Goal: Task Accomplishment & Management: Manage account settings

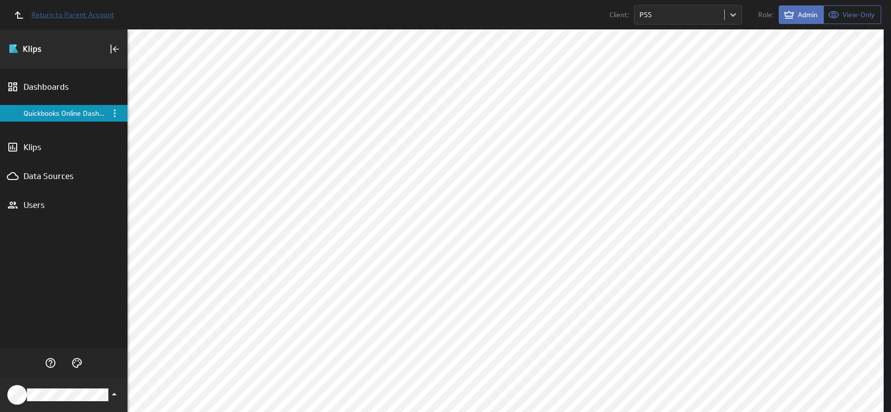
click at [94, 18] on span "Return to Parent Account" at bounding box center [72, 14] width 83 height 7
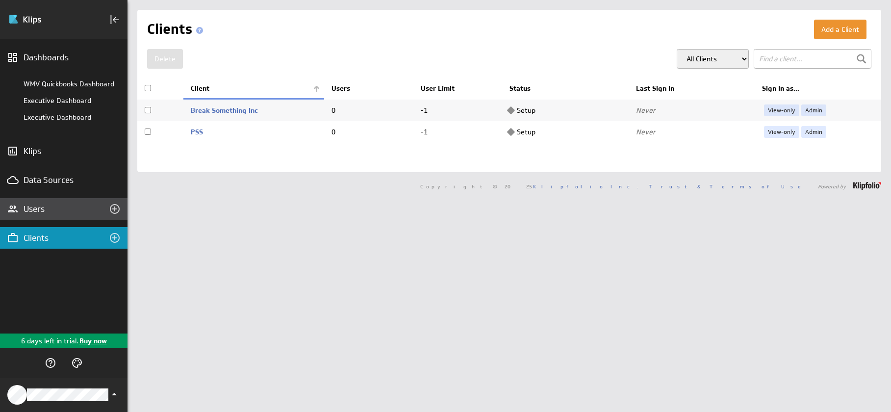
click at [76, 209] on div "Users" at bounding box center [64, 209] width 80 height 11
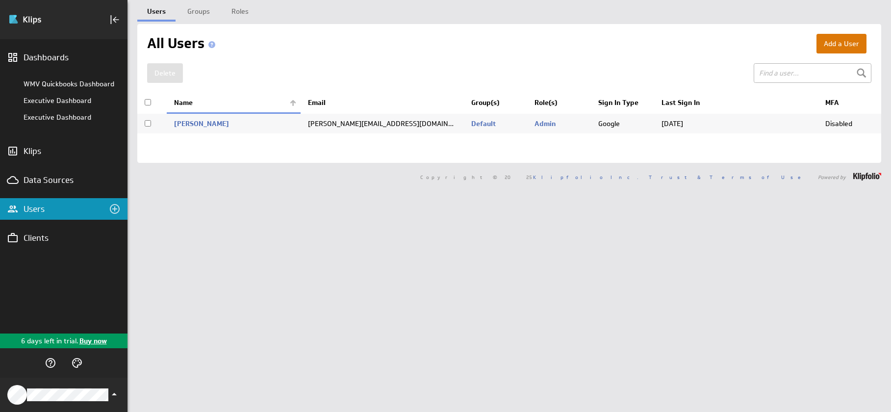
click at [825, 50] on button "Add a User" at bounding box center [842, 44] width 50 height 20
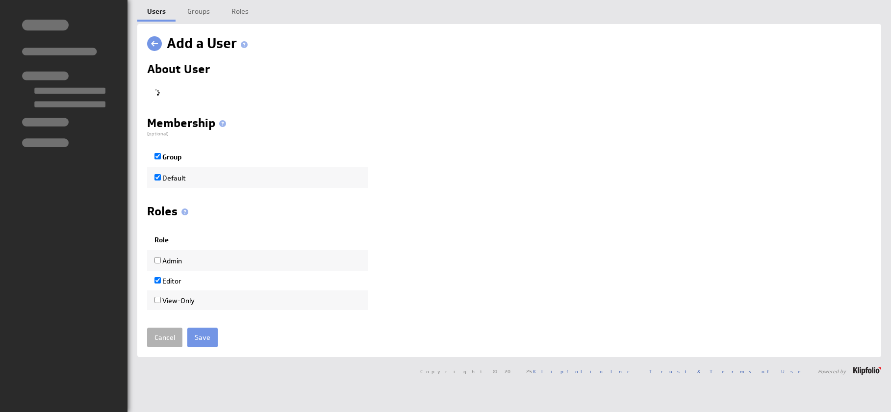
checkbox input "true"
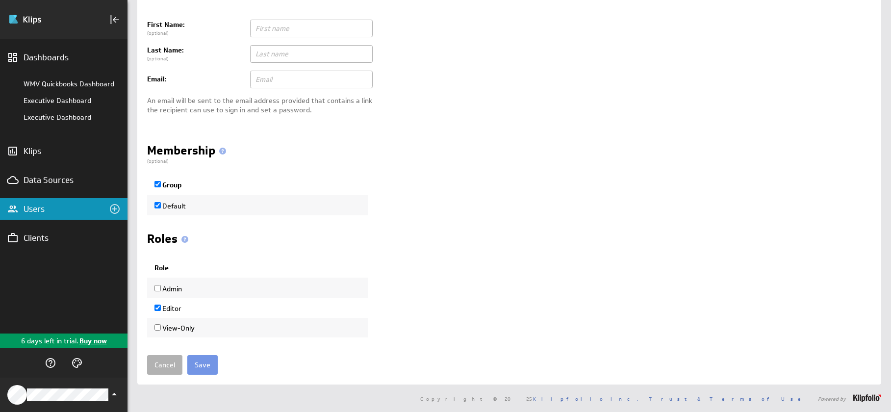
scroll to position [56, 0]
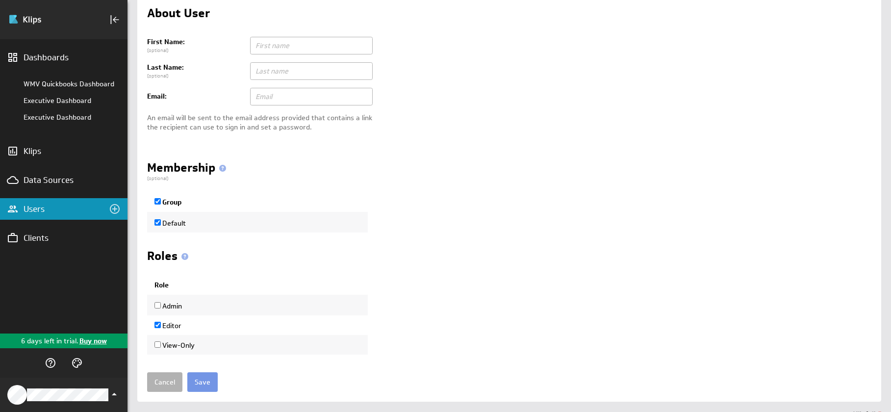
click at [269, 93] on input "text" at bounding box center [311, 97] width 123 height 18
paste input "[EMAIL_ADDRESS][DOMAIN_NAME]"
type input "[EMAIL_ADDRESS][DOMAIN_NAME]"
click at [294, 172] on div "Membership (optional)" at bounding box center [509, 172] width 725 height 20
click at [158, 305] on input "Admin" at bounding box center [158, 305] width 6 height 6
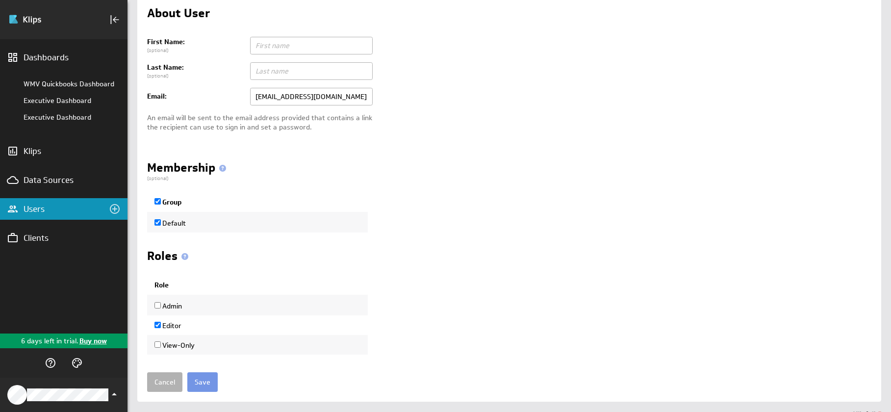
checkbox input "true"
click at [212, 385] on input "Save" at bounding box center [202, 382] width 30 height 20
